Goal: Task Accomplishment & Management: Manage account settings

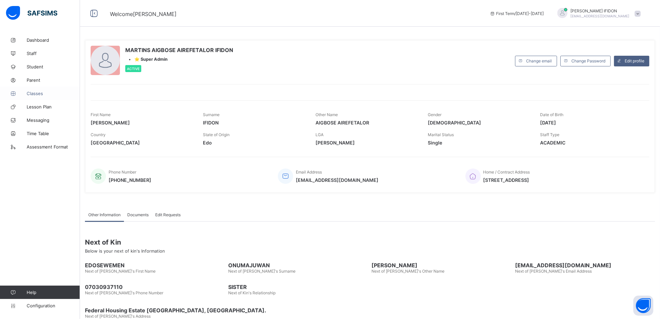
click at [37, 92] on span "Classes" at bounding box center [53, 93] width 53 height 5
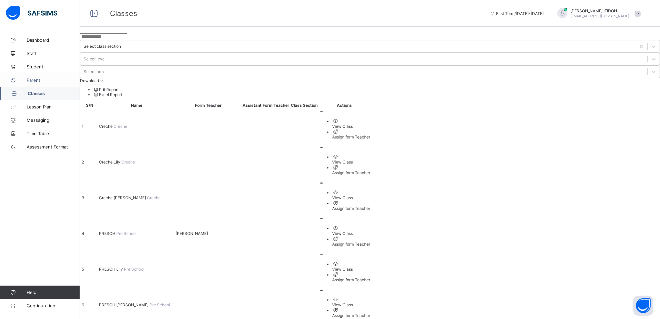
click at [32, 79] on span "Parent" at bounding box center [53, 79] width 53 height 5
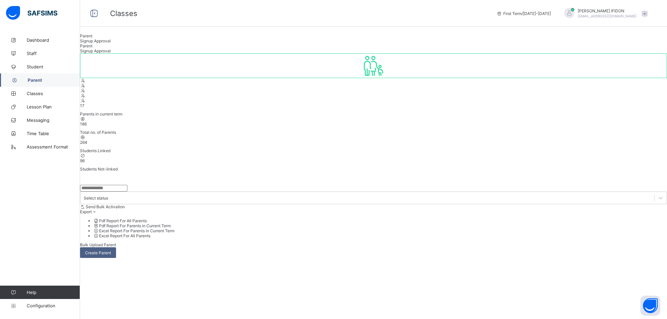
click at [111, 43] on span "Signup Approval" at bounding box center [95, 40] width 31 height 5
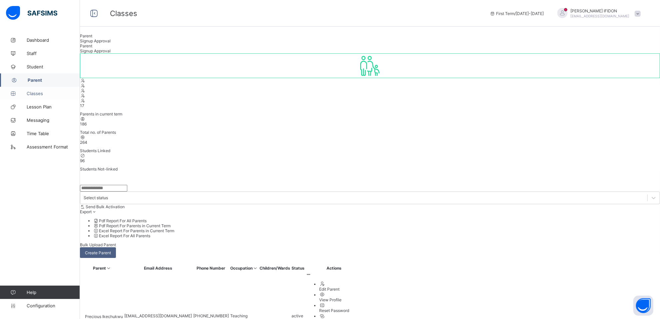
click at [34, 94] on span "Classes" at bounding box center [53, 93] width 53 height 5
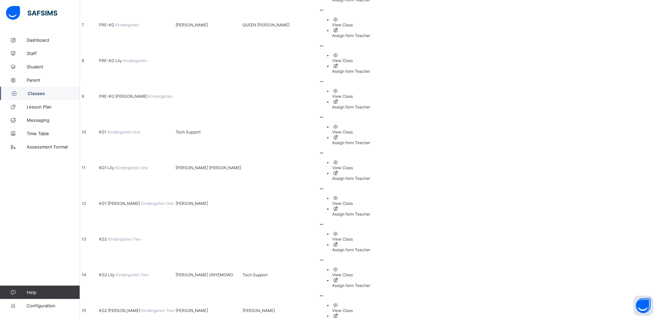
scroll to position [338, 0]
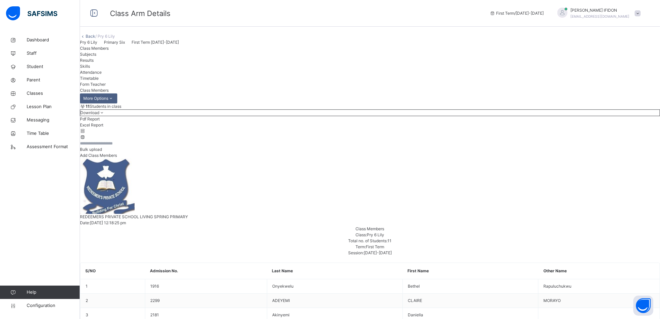
click at [96, 57] on span "Subjects" at bounding box center [88, 54] width 16 height 5
click at [41, 304] on span "Configuration" at bounding box center [53, 305] width 53 height 7
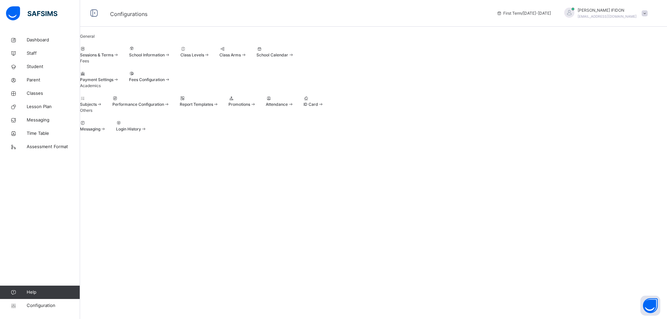
click at [228, 101] on span at bounding box center [228, 101] width 0 height 0
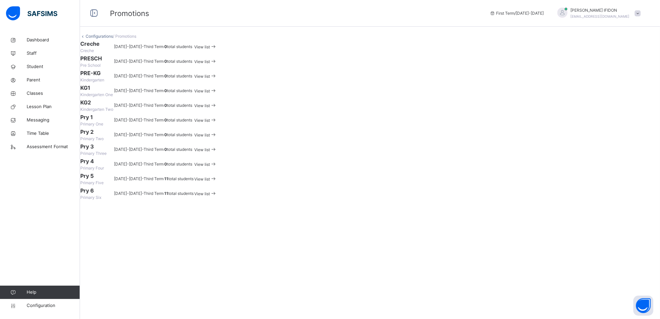
scroll to position [124, 0]
click at [211, 181] on span "View list" at bounding box center [204, 178] width 16 height 5
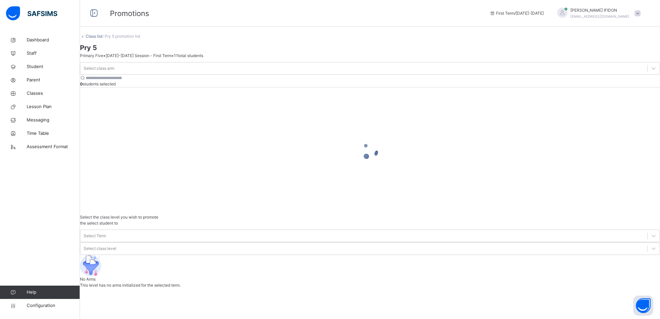
scroll to position [15, 0]
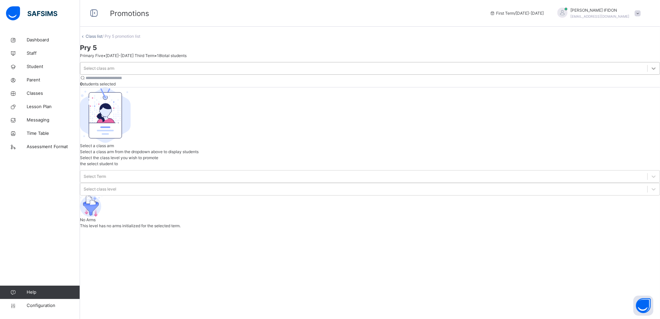
click at [648, 74] on div at bounding box center [654, 68] width 12 height 12
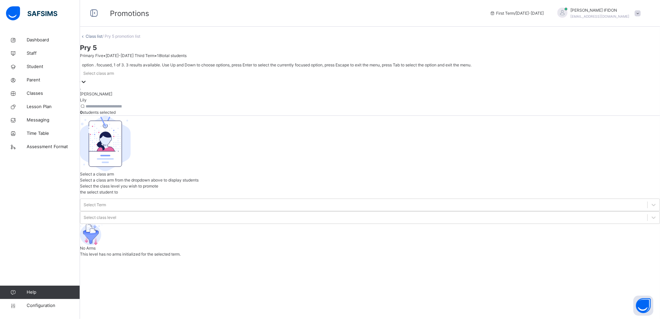
click at [145, 91] on div "." at bounding box center [370, 88] width 580 height 6
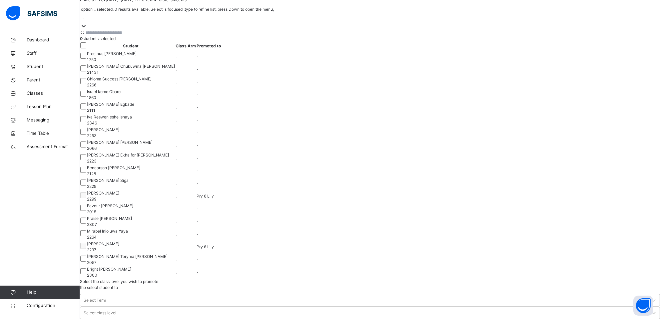
scroll to position [0, 0]
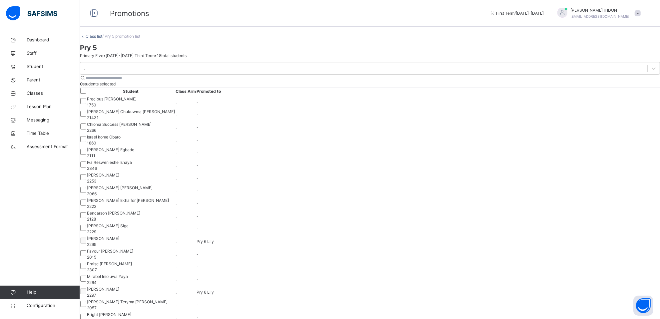
click at [98, 39] on link "Class list" at bounding box center [94, 36] width 17 height 5
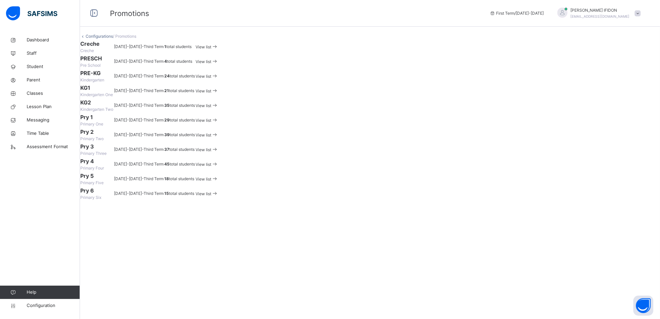
scroll to position [124, 0]
click at [211, 167] on span "View list" at bounding box center [204, 164] width 16 height 5
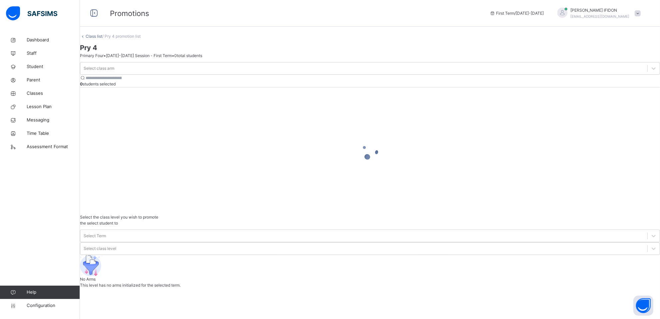
scroll to position [15, 0]
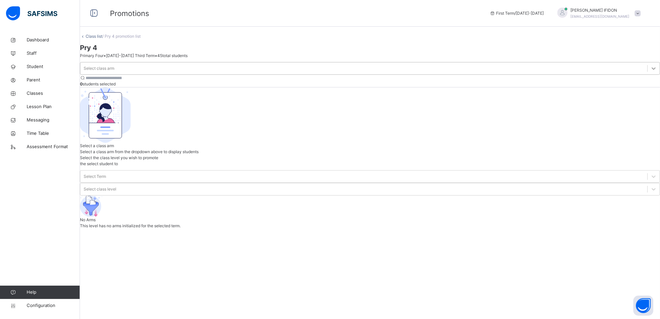
click at [651, 72] on icon at bounding box center [654, 68] width 7 height 7
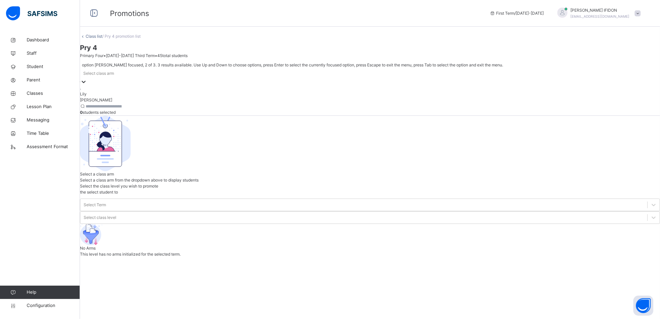
click at [137, 97] on div "Lily" at bounding box center [370, 94] width 580 height 6
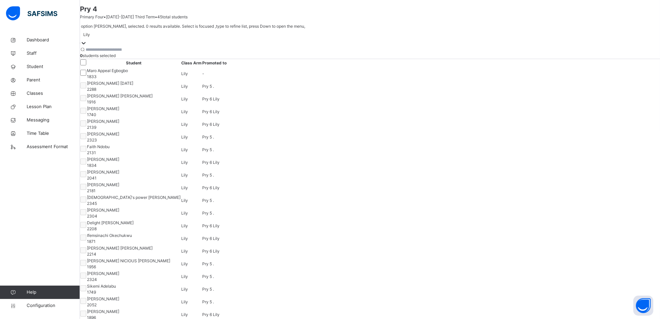
scroll to position [0, 0]
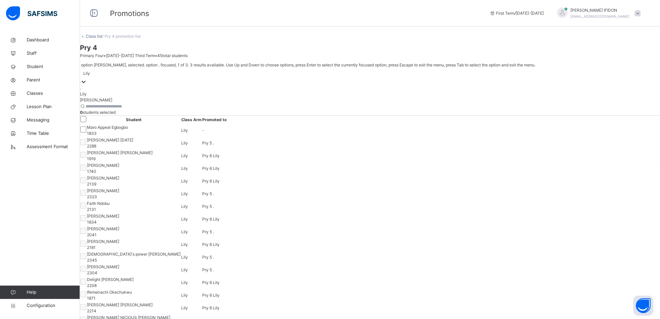
click at [87, 85] on icon at bounding box center [83, 81] width 7 height 7
click at [140, 103] on div "[PERSON_NAME]" at bounding box center [370, 100] width 580 height 6
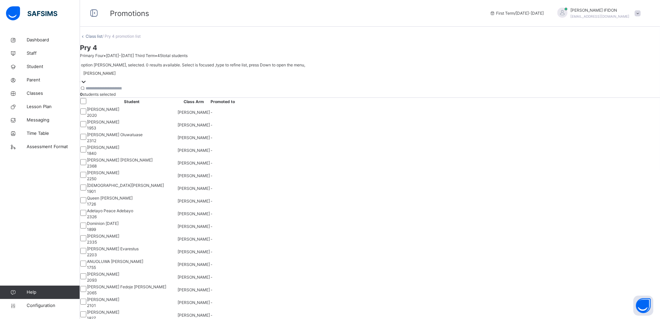
click at [177, 131] on td "[PERSON_NAME] 1953" at bounding box center [132, 125] width 91 height 13
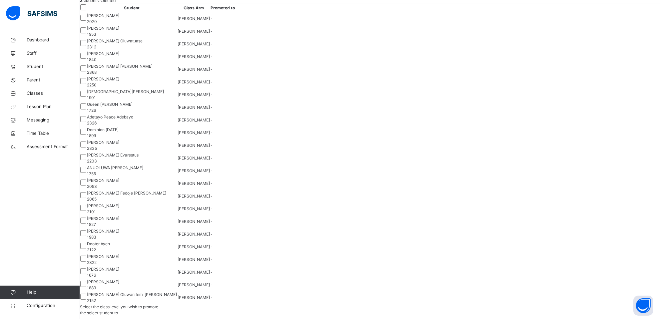
scroll to position [125, 0]
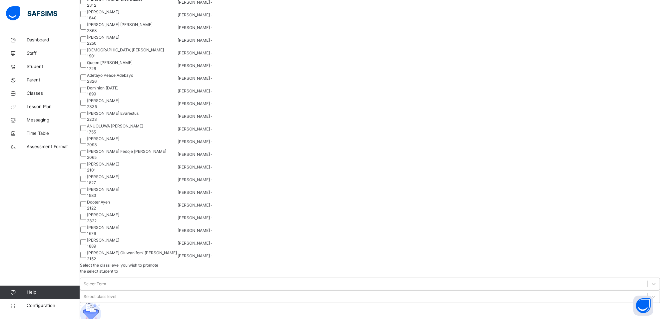
click at [86, 82] on div at bounding box center [83, 78] width 6 height 8
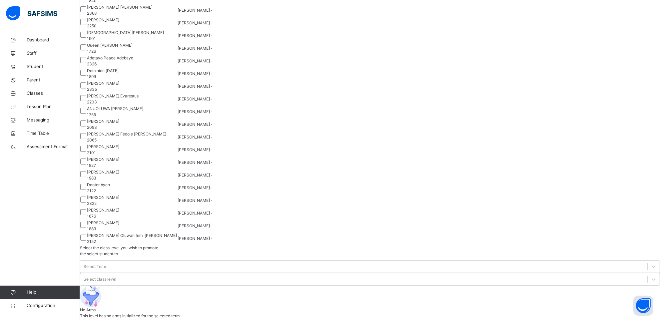
scroll to position [386, 0]
click at [86, 229] on div at bounding box center [83, 226] width 6 height 8
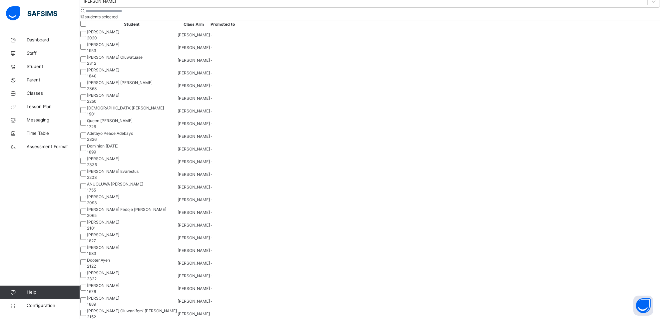
scroll to position [0, 0]
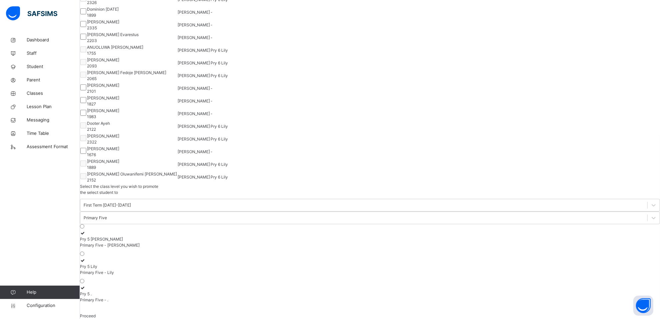
scroll to position [386, 0]
click at [86, 39] on div at bounding box center [83, 38] width 6 height 8
click at [86, 34] on div at bounding box center [83, 38] width 6 height 8
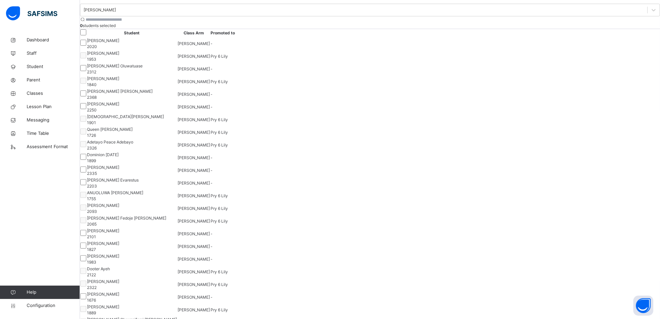
scroll to position [0, 0]
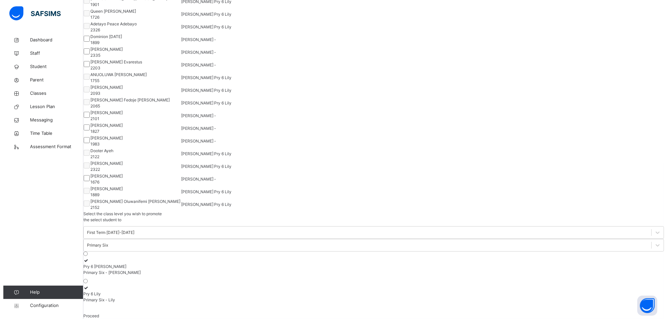
scroll to position [178, 0]
click at [96, 313] on span "Proceed" at bounding box center [88, 315] width 16 height 5
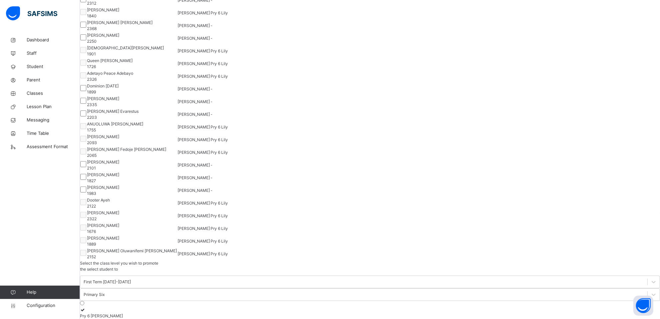
scroll to position [53, 0]
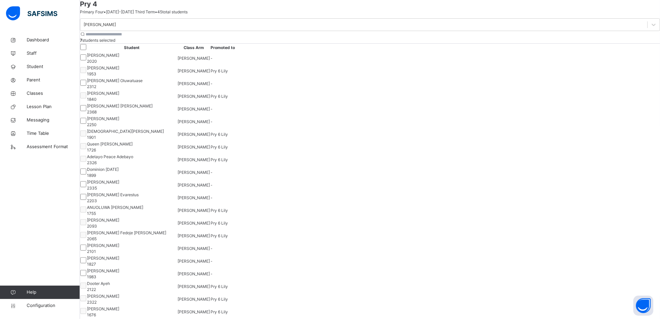
scroll to position [0, 0]
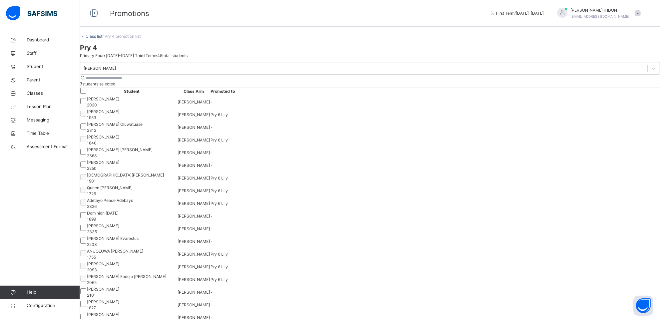
click at [651, 72] on icon at bounding box center [654, 68] width 7 height 7
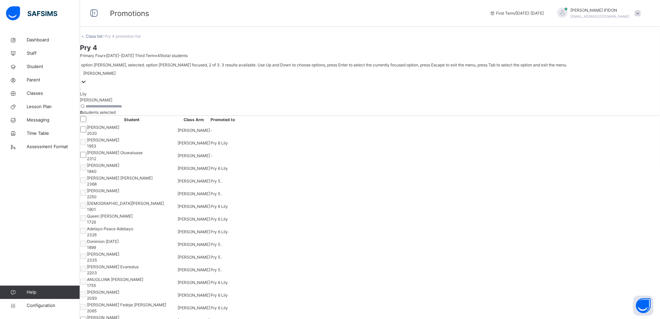
click at [134, 97] on div "Lily" at bounding box center [370, 94] width 580 height 6
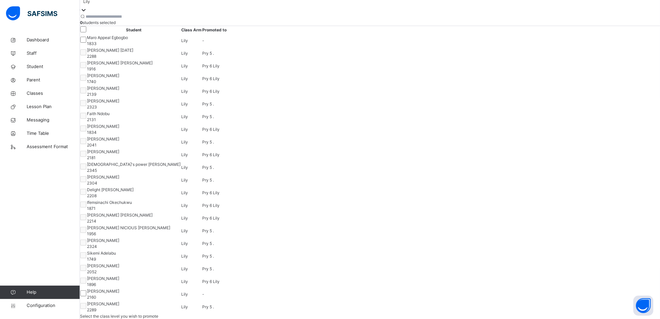
scroll to position [70, 0]
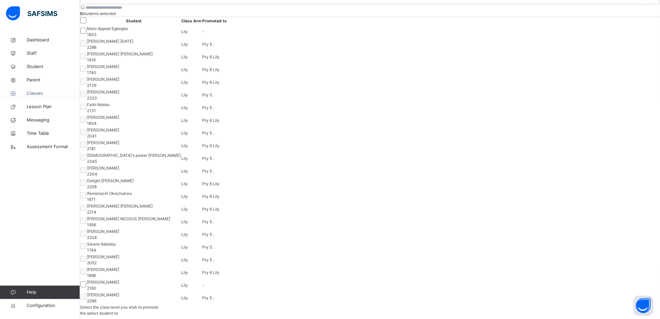
click at [58, 94] on span "Classes" at bounding box center [53, 93] width 53 height 7
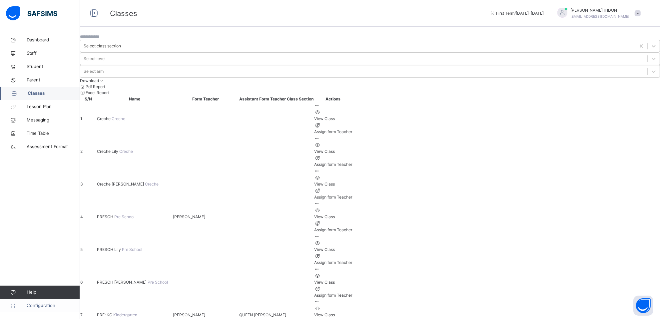
click at [59, 306] on span "Configuration" at bounding box center [53, 305] width 53 height 7
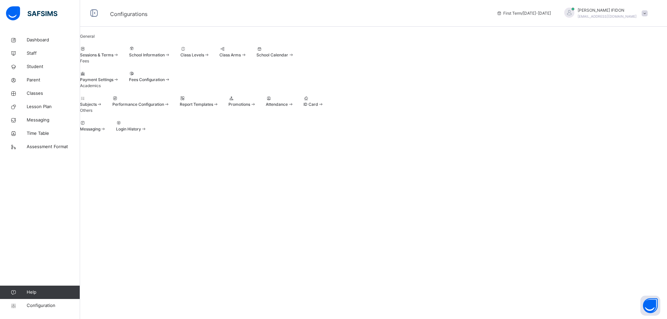
click at [256, 101] on div at bounding box center [241, 98] width 27 height 6
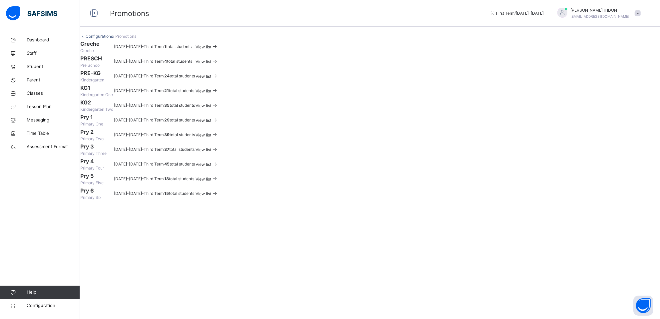
scroll to position [124, 0]
click at [211, 181] on span "View list" at bounding box center [204, 178] width 16 height 5
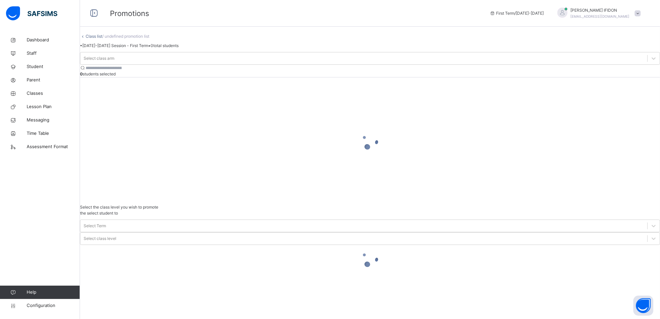
scroll to position [15, 0]
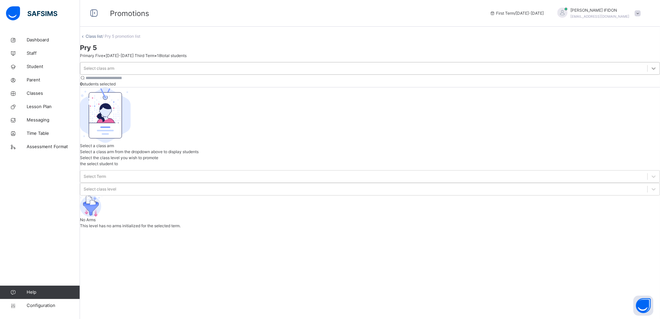
click at [648, 74] on div at bounding box center [654, 68] width 12 height 12
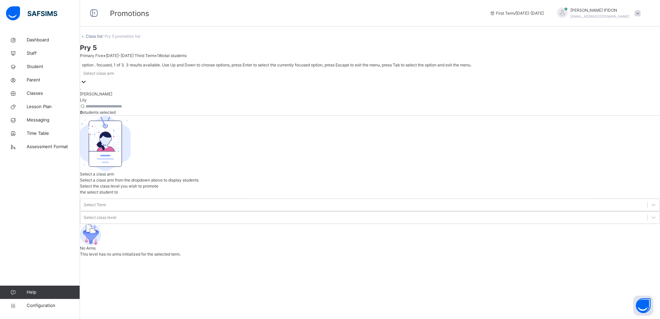
click at [137, 91] on div "." at bounding box center [370, 88] width 580 height 6
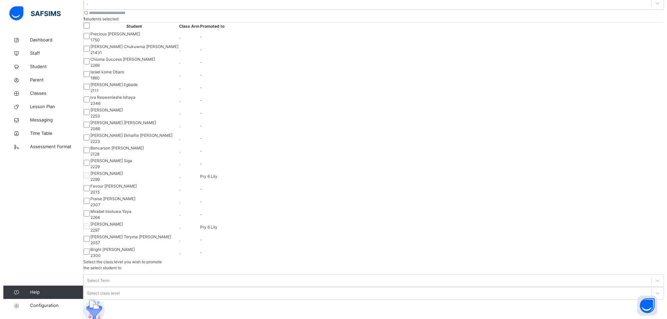
scroll to position [42, 0]
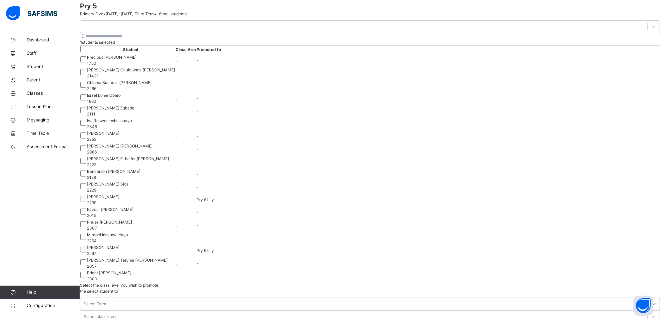
click at [651, 300] on icon at bounding box center [654, 303] width 7 height 7
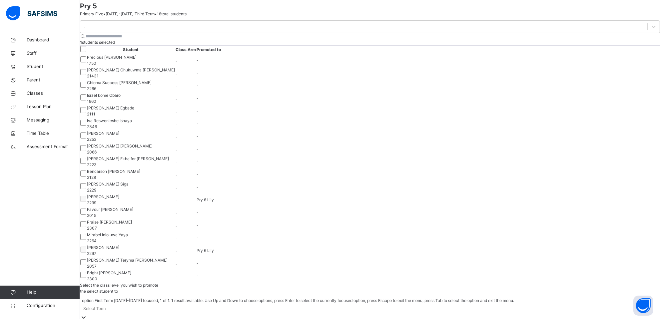
click at [528, 318] on div "First Term [DATE]-[DATE]" at bounding box center [370, 323] width 580 height 6
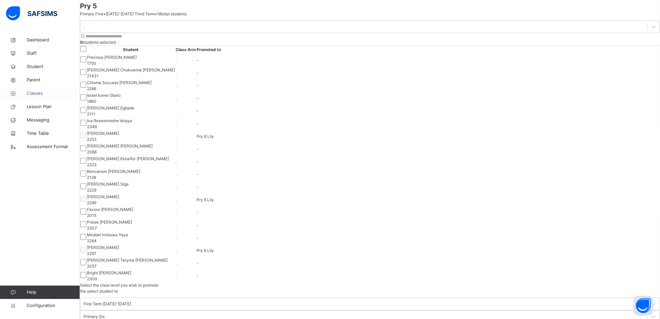
click at [35, 89] on link "Classes" at bounding box center [40, 93] width 80 height 13
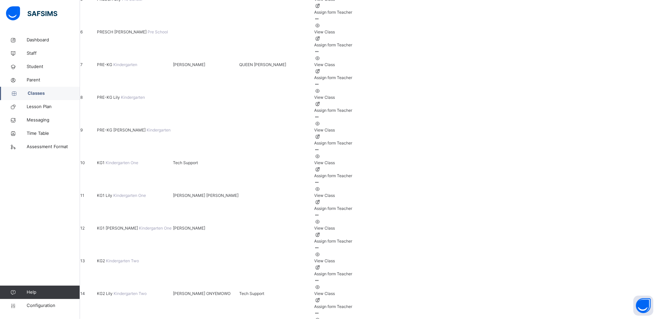
scroll to position [430, 0]
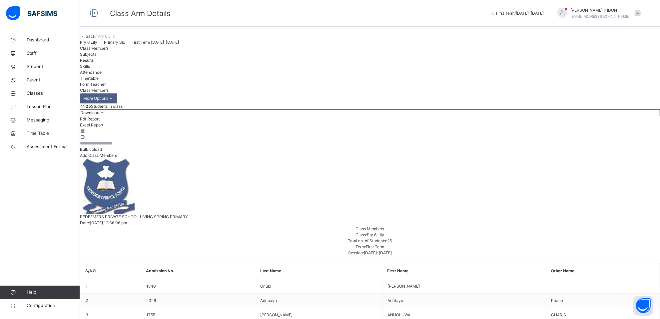
click at [106, 87] on span "Form Teacher" at bounding box center [93, 84] width 26 height 5
click at [107, 51] on span "Class Members" at bounding box center [94, 48] width 29 height 5
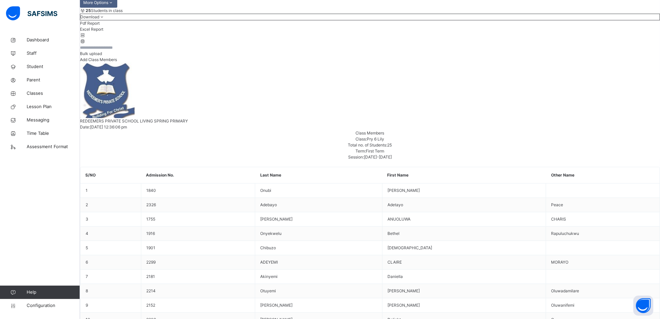
scroll to position [83, 0]
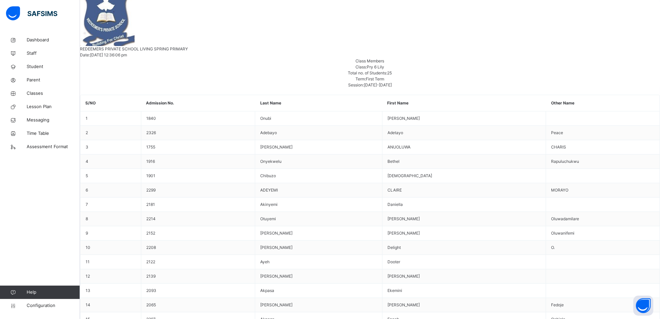
scroll to position [167, 0]
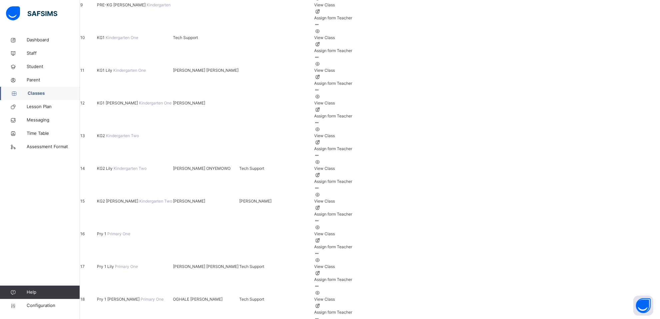
scroll to position [430, 0]
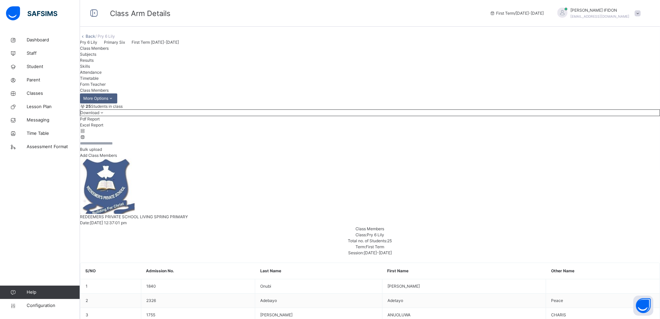
click at [102, 152] on span "Bulk upload" at bounding box center [91, 149] width 22 height 5
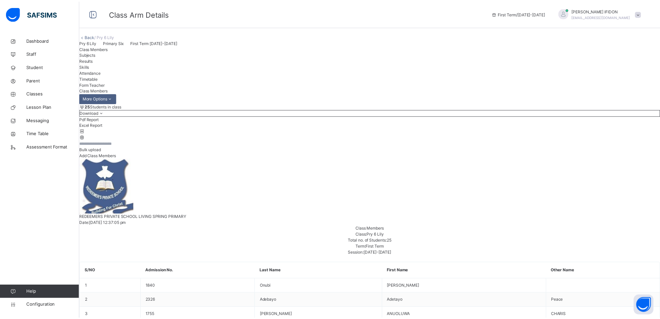
scroll to position [53, 0]
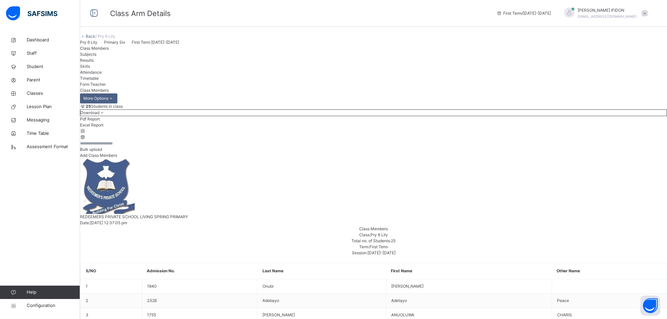
click at [86, 139] on icon at bounding box center [83, 136] width 6 height 5
click at [86, 133] on icon at bounding box center [83, 130] width 6 height 5
click at [105, 115] on icon at bounding box center [102, 112] width 6 height 5
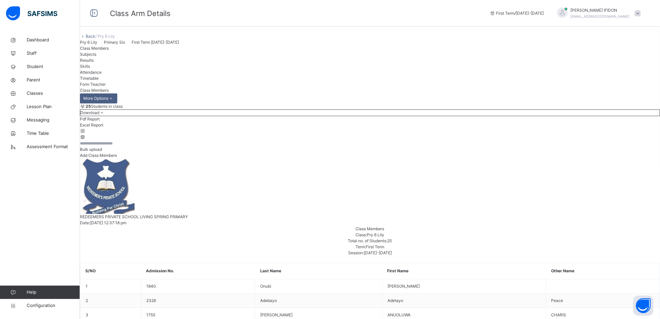
click at [105, 115] on icon at bounding box center [102, 112] width 6 height 5
click at [106, 87] on span "Form Teacher" at bounding box center [93, 84] width 26 height 5
click at [104, 51] on span "Class Members" at bounding box center [94, 48] width 29 height 5
click at [96, 57] on span "Subjects" at bounding box center [88, 54] width 16 height 5
click at [43, 306] on span "Configuration" at bounding box center [53, 305] width 53 height 7
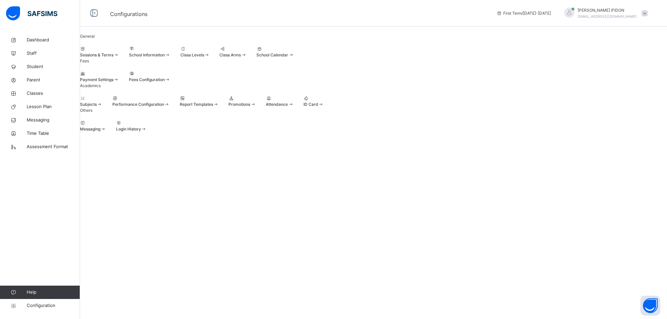
click at [119, 58] on div "Sessions & Terms" at bounding box center [99, 55] width 39 height 6
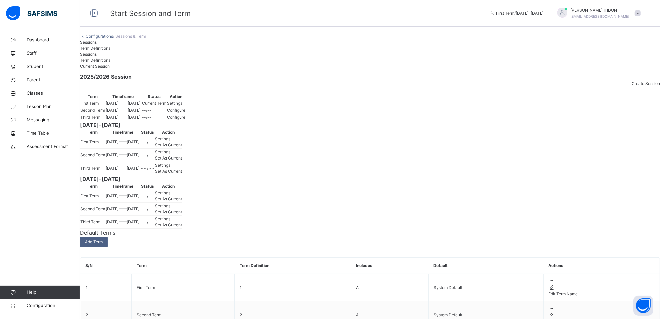
click at [182, 106] on span "Settings" at bounding box center [174, 103] width 15 height 5
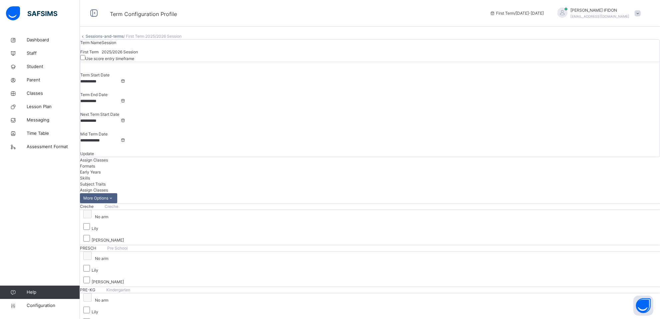
click at [106, 181] on span "Subject Traits" at bounding box center [93, 183] width 26 height 5
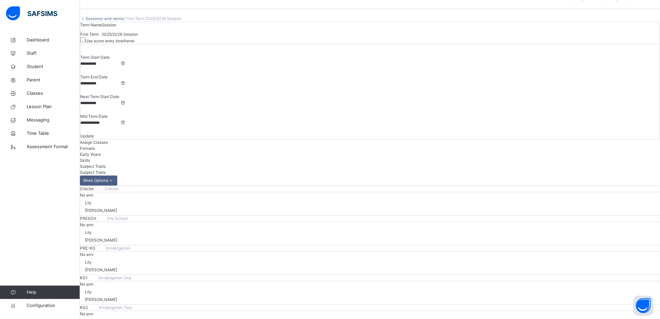
scroll to position [25, 0]
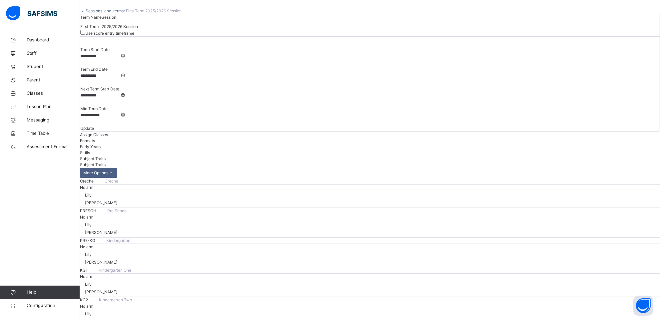
click at [108, 132] on span "Assign Classes" at bounding box center [94, 134] width 28 height 5
click at [95, 138] on span "Formats" at bounding box center [87, 140] width 15 height 5
click at [101, 144] on span "Early Years" at bounding box center [90, 146] width 21 height 5
click at [95, 138] on span "Formats" at bounding box center [87, 140] width 15 height 5
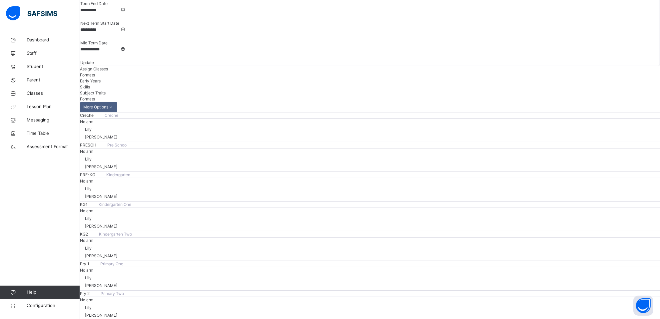
scroll to position [109, 0]
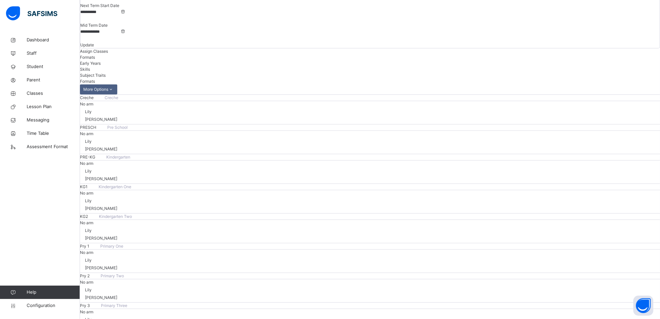
click at [106, 73] on span "Subject Traits" at bounding box center [93, 75] width 26 height 5
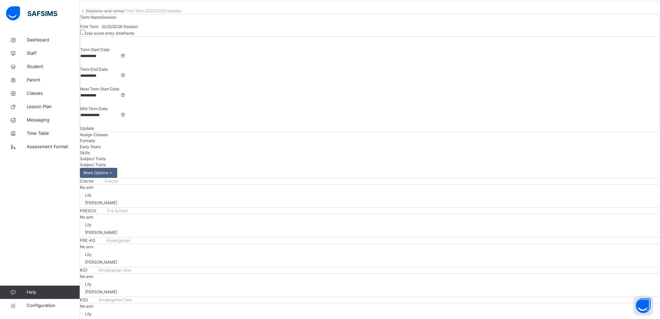
click at [90, 150] on span "Skills" at bounding box center [85, 152] width 10 height 5
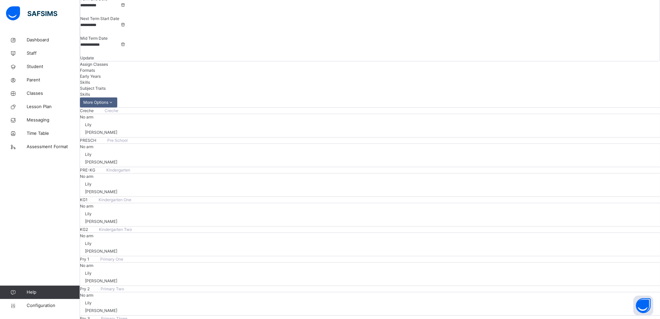
click at [101, 74] on span "Early Years" at bounding box center [90, 76] width 21 height 5
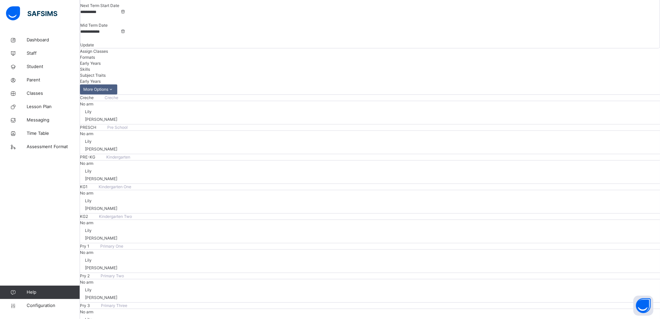
click at [95, 55] on span "Formats" at bounding box center [87, 57] width 15 height 5
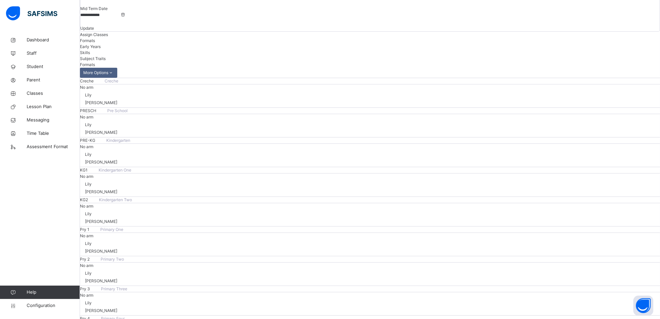
scroll to position [130, 0]
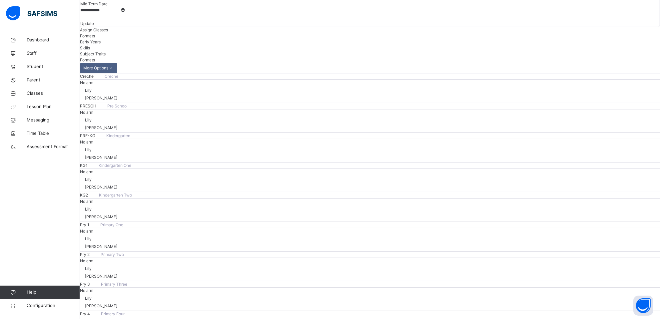
click at [108, 27] on span "Assign Classes" at bounding box center [94, 29] width 28 height 5
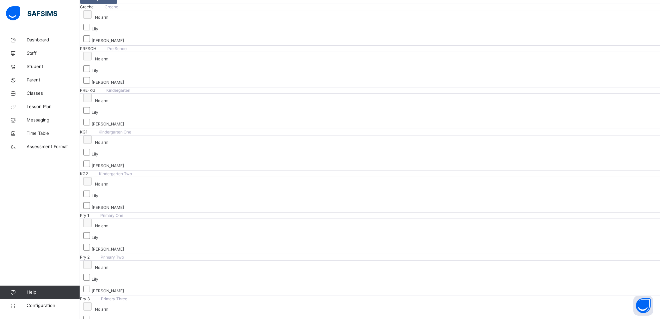
scroll to position [208, 0]
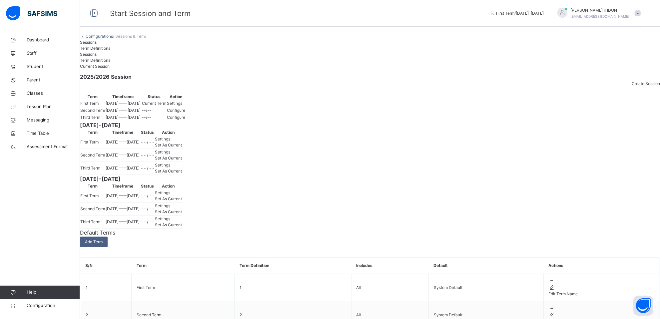
click at [170, 141] on span "Settings" at bounding box center [162, 138] width 15 height 5
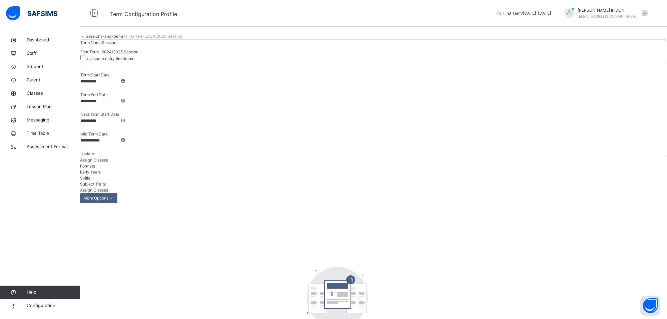
click at [106, 181] on span "Subject Traits" at bounding box center [93, 183] width 26 height 5
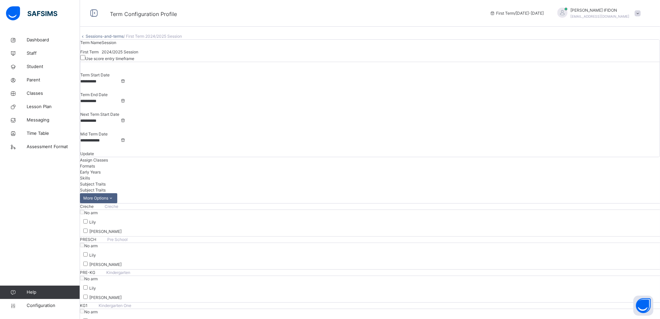
click at [108, 157] on span "Assign Classes" at bounding box center [94, 159] width 28 height 5
click at [157, 169] on div "Early Years" at bounding box center [370, 172] width 580 height 6
click at [95, 163] on span "Formats" at bounding box center [87, 165] width 15 height 5
click at [90, 175] on span "Skills" at bounding box center [85, 177] width 10 height 5
click at [106, 181] on span "Subject Traits" at bounding box center [93, 183] width 26 height 5
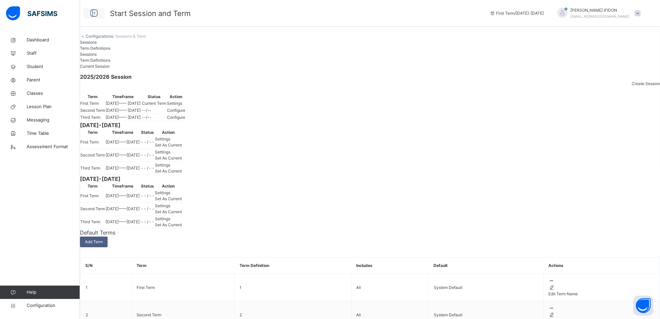
click at [94, 11] on icon at bounding box center [93, 13] width 11 height 12
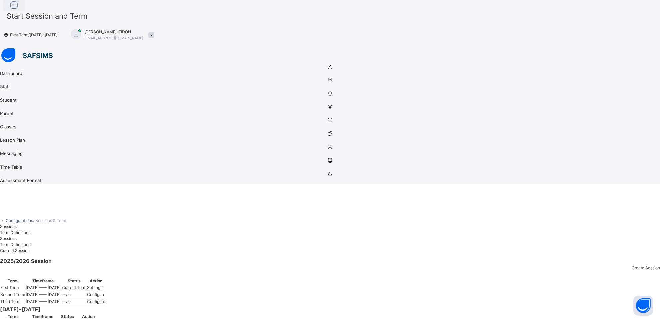
click at [20, 11] on icon at bounding box center [13, 5] width 11 height 12
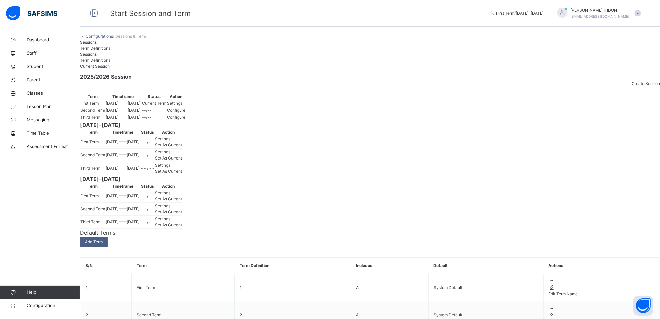
click at [110, 51] on span "Term Definitions" at bounding box center [95, 48] width 30 height 5
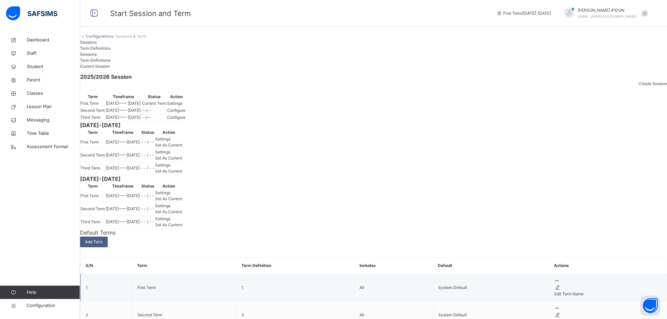
click at [560, 278] on icon at bounding box center [557, 280] width 6 height 5
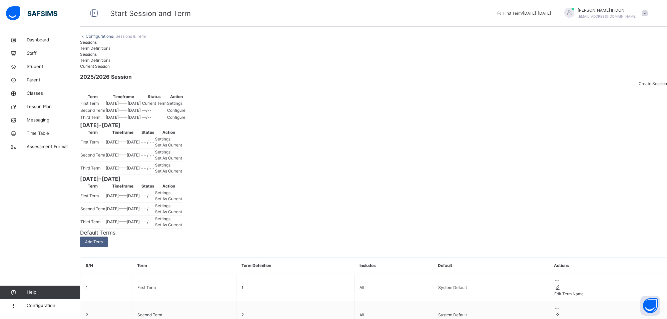
click at [101, 45] on div "Sessions" at bounding box center [373, 42] width 587 height 6
click at [102, 39] on link "Configurations" at bounding box center [99, 36] width 27 height 5
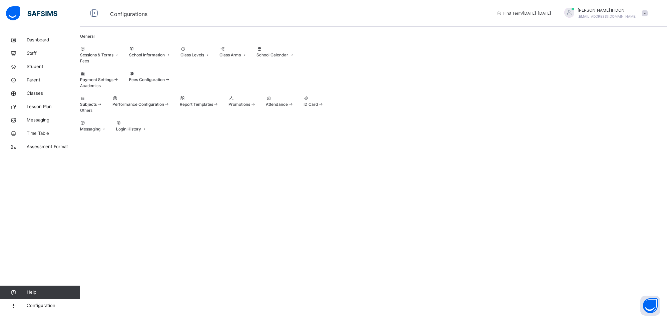
click at [102, 101] on div at bounding box center [91, 98] width 22 height 6
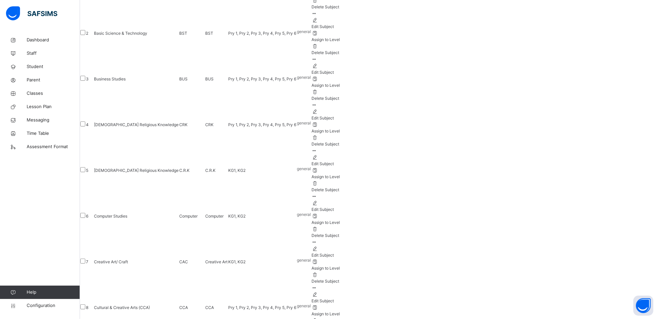
scroll to position [151, 0]
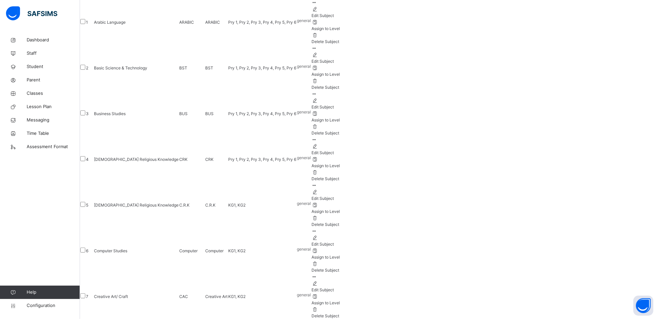
click at [85, 163] on div at bounding box center [82, 159] width 5 height 7
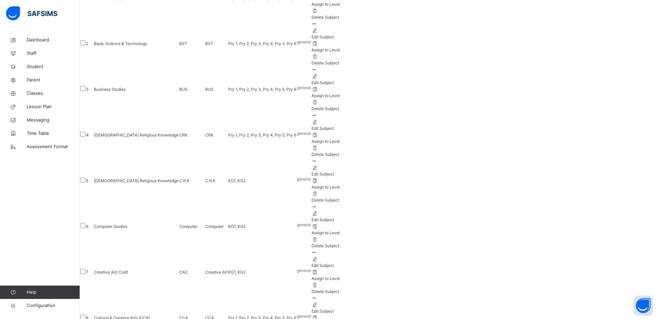
scroll to position [8, 0]
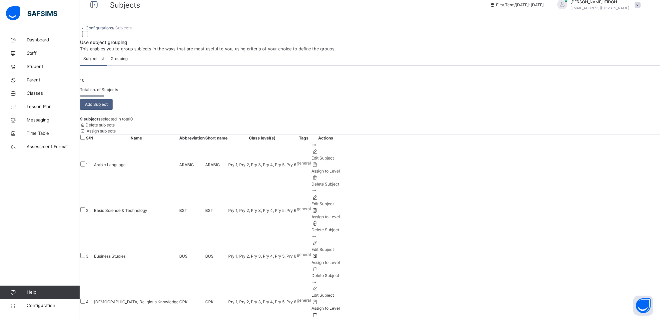
click at [116, 133] on span "Assign subjects" at bounding box center [101, 130] width 30 height 5
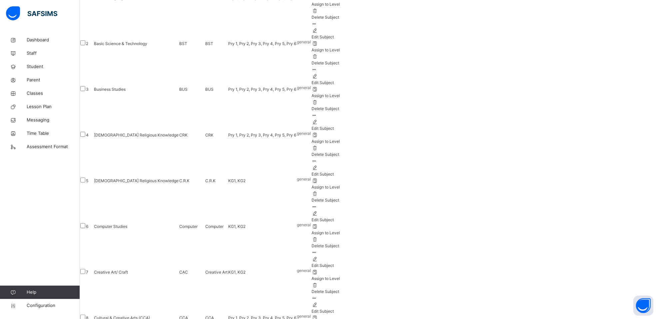
scroll to position [202, 0]
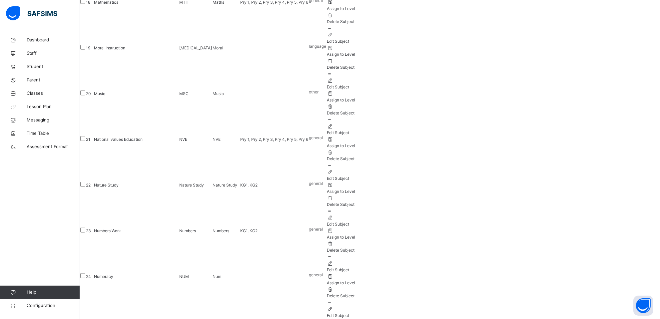
scroll to position [959, 0]
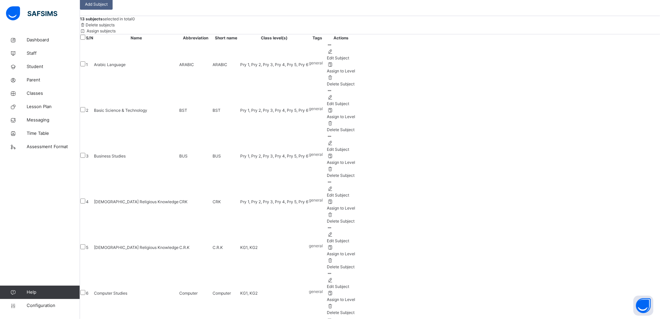
scroll to position [0, 0]
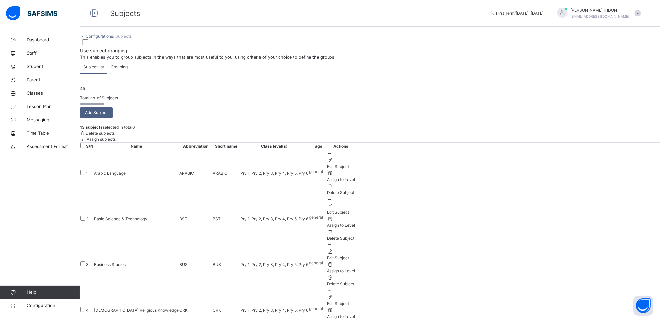
click at [116, 142] on span "Assign subjects" at bounding box center [101, 139] width 30 height 5
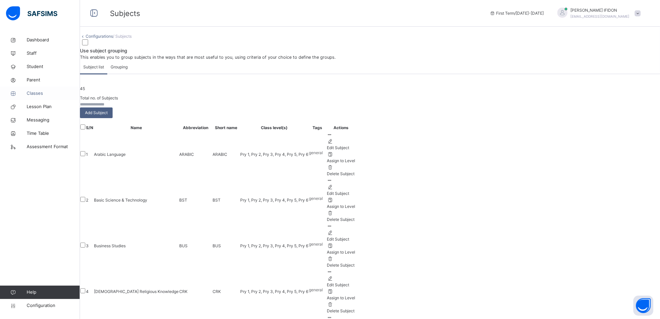
click at [35, 94] on span "Classes" at bounding box center [53, 93] width 53 height 7
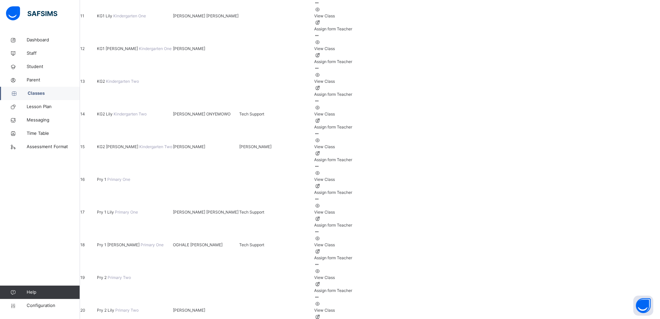
scroll to position [430, 0]
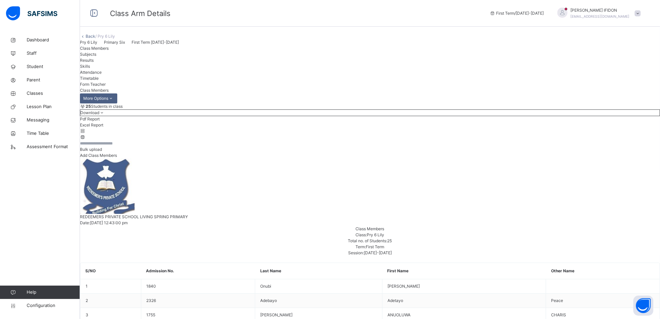
click at [96, 57] on span "Subjects" at bounding box center [88, 54] width 16 height 5
click at [186, 146] on div at bounding box center [370, 143] width 580 height 6
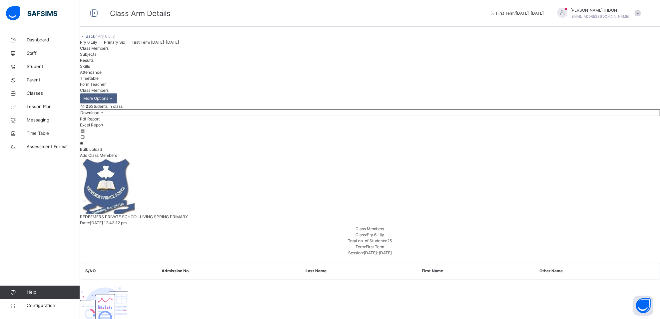
type input "*"
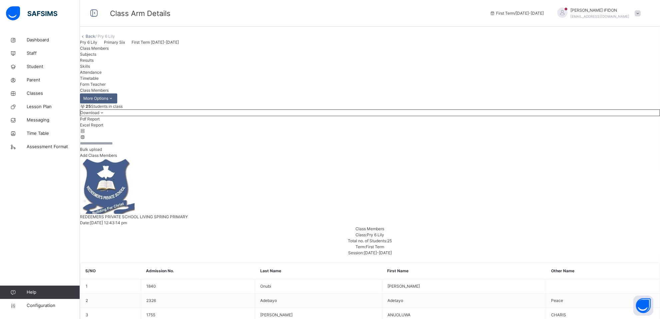
click at [120, 146] on input "text" at bounding box center [100, 143] width 40 height 6
click at [96, 57] on span "Subjects" at bounding box center [88, 54] width 16 height 5
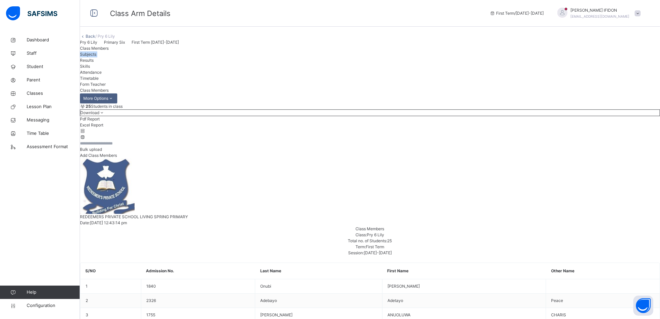
click at [96, 57] on span "Subjects" at bounding box center [88, 54] width 16 height 5
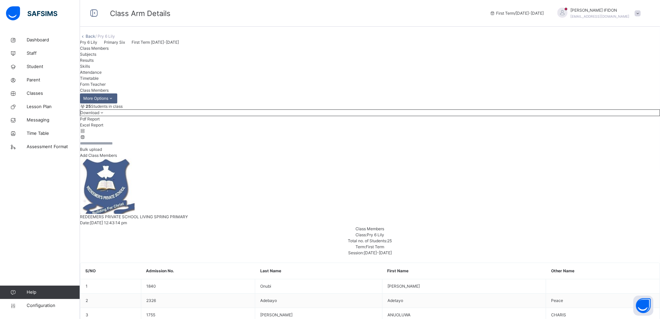
click at [94, 63] on span "Results" at bounding box center [87, 60] width 14 height 5
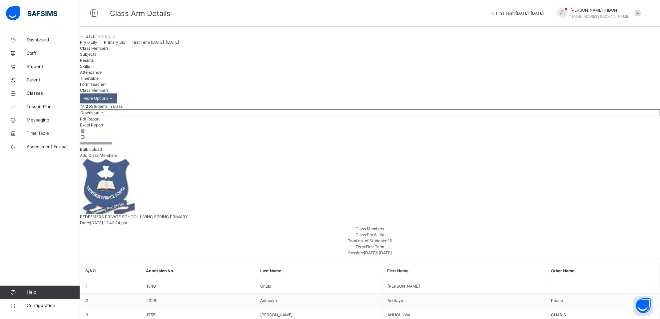
click at [115, 39] on span "/ Pry 6 Lily" at bounding box center [105, 36] width 20 height 5
click at [46, 307] on span "Configuration" at bounding box center [53, 305] width 53 height 7
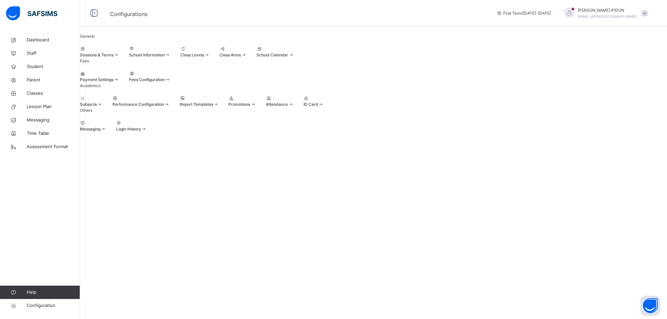
click at [102, 101] on div at bounding box center [91, 98] width 22 height 6
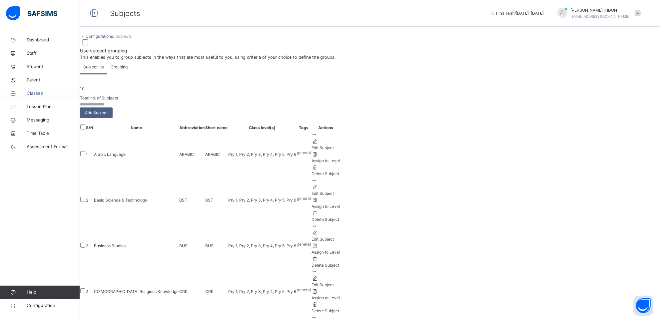
click at [30, 93] on span "Classes" at bounding box center [53, 93] width 53 height 7
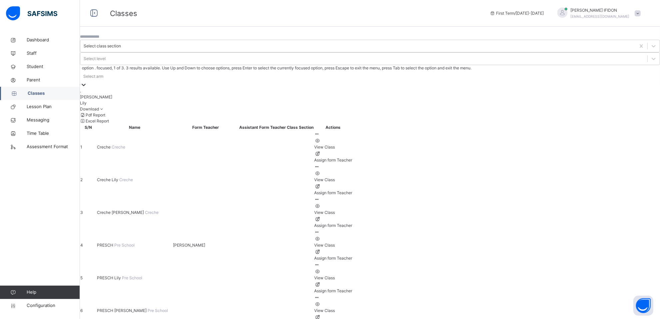
click at [87, 81] on icon at bounding box center [83, 84] width 7 height 7
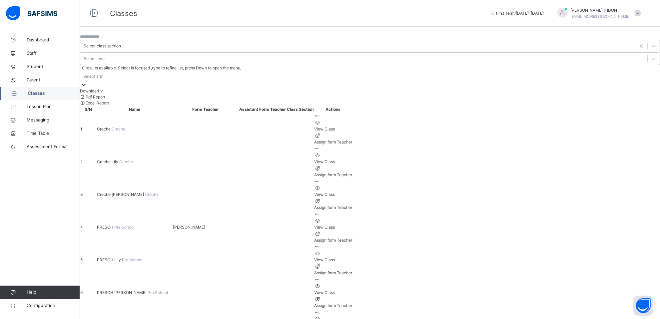
click at [87, 81] on icon at bounding box center [83, 84] width 7 height 7
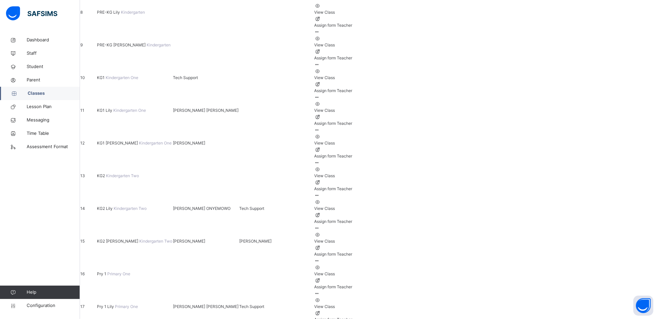
scroll to position [430, 0]
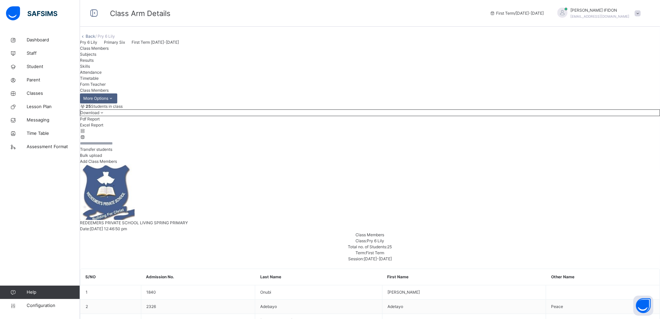
click at [112, 152] on span "Transfer students" at bounding box center [96, 149] width 32 height 5
click at [105, 115] on icon at bounding box center [102, 112] width 6 height 5
